Goal: Task Accomplishment & Management: Manage account settings

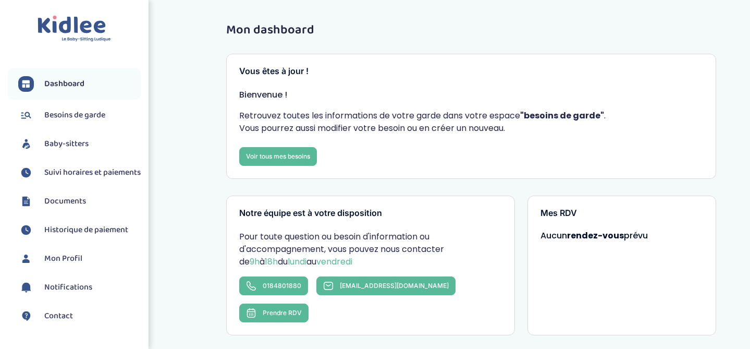
click at [70, 140] on span "Baby-sitters" at bounding box center [66, 144] width 44 height 13
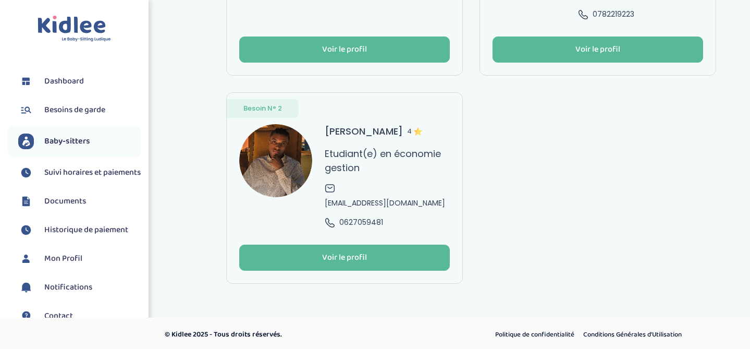
scroll to position [201, 0]
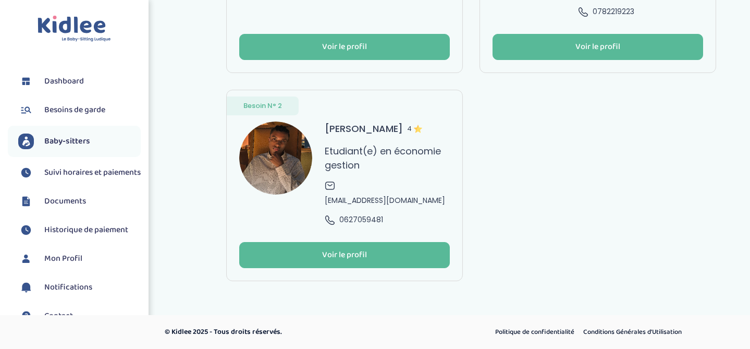
click at [68, 179] on span "Suivi horaires et paiements" at bounding box center [92, 172] width 96 height 13
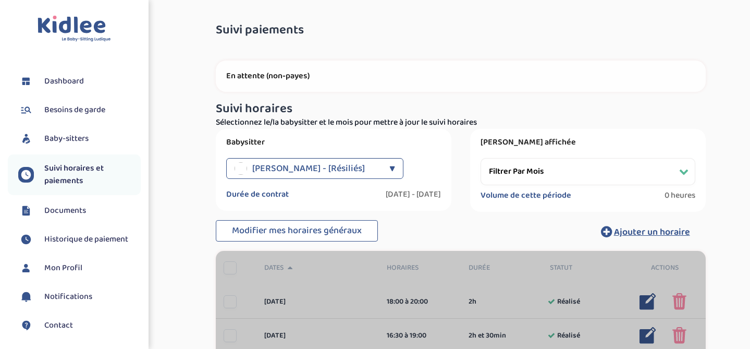
select select
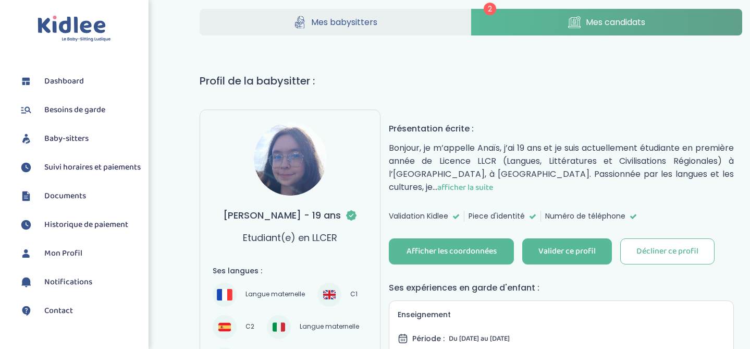
scroll to position [16, 0]
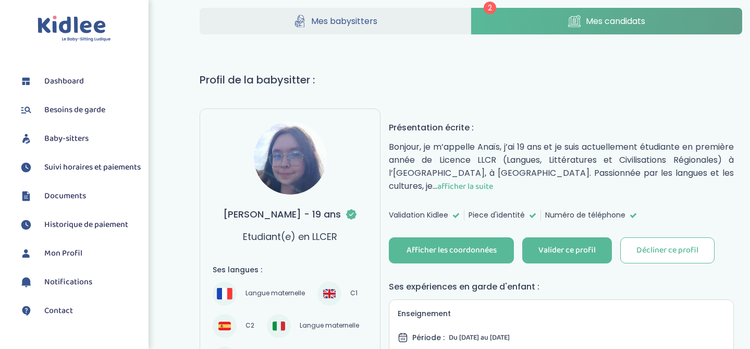
click at [493, 180] on span "afficher la suite" at bounding box center [465, 186] width 56 height 13
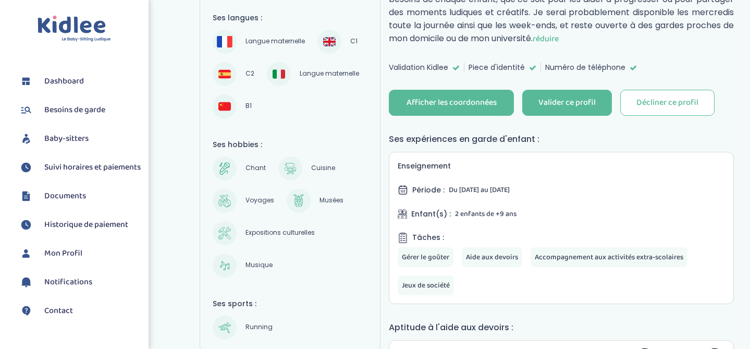
scroll to position [275, 0]
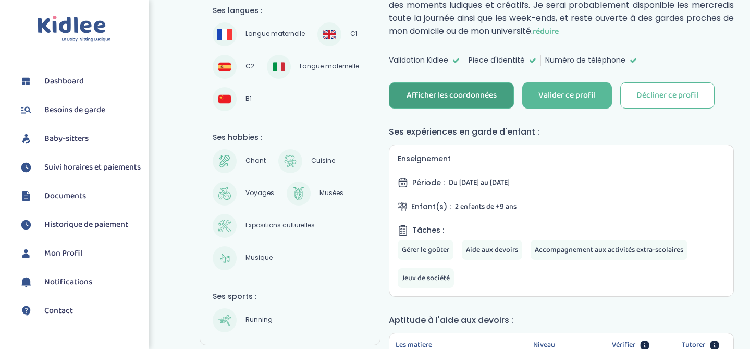
click at [445, 90] on div "Afficher les coordonnées" at bounding box center [451, 96] width 90 height 12
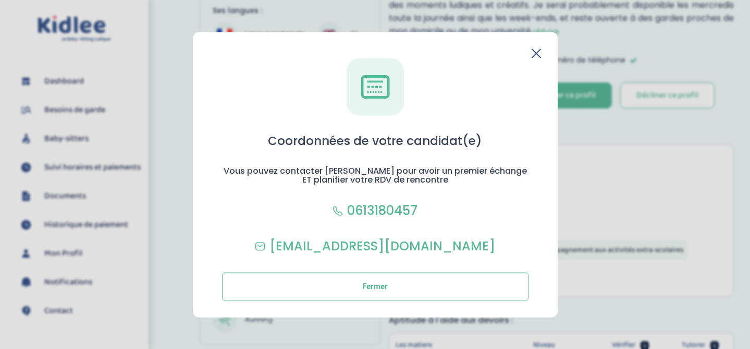
click at [537, 53] on icon at bounding box center [536, 53] width 8 height 8
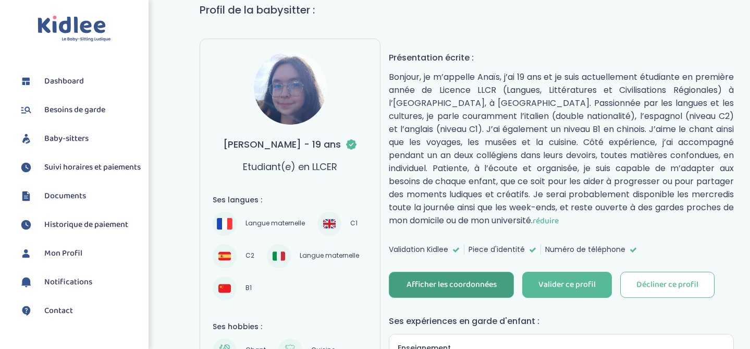
scroll to position [82, 0]
